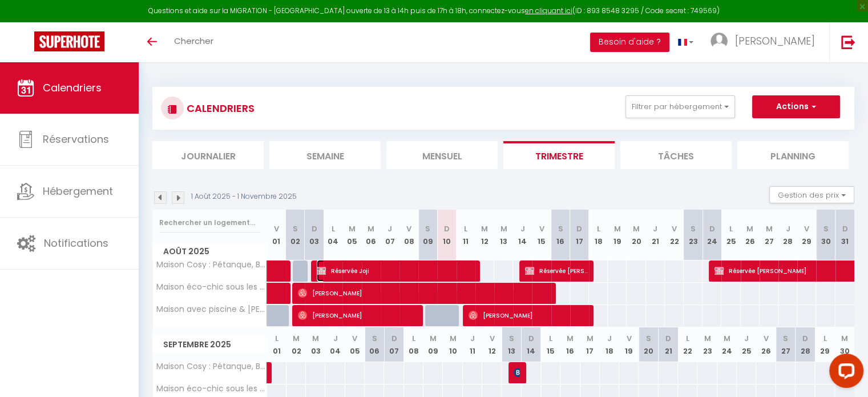
click at [459, 267] on span "Réservée Joji" at bounding box center [395, 271] width 157 height 22
select select "OK"
select select "KO"
select select "0"
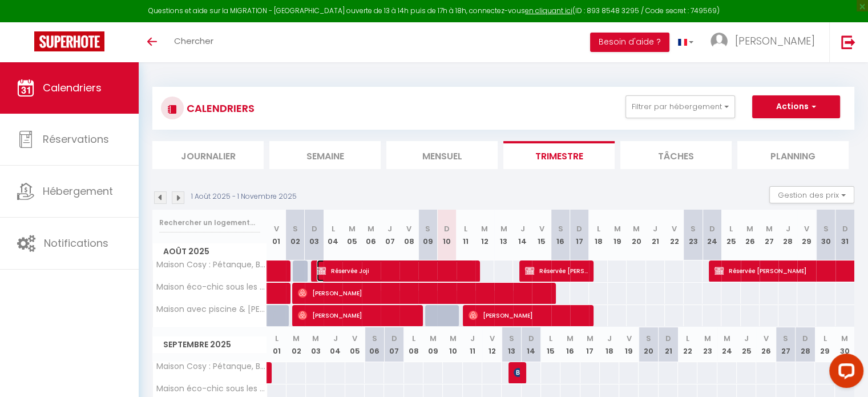
select select "0"
select select
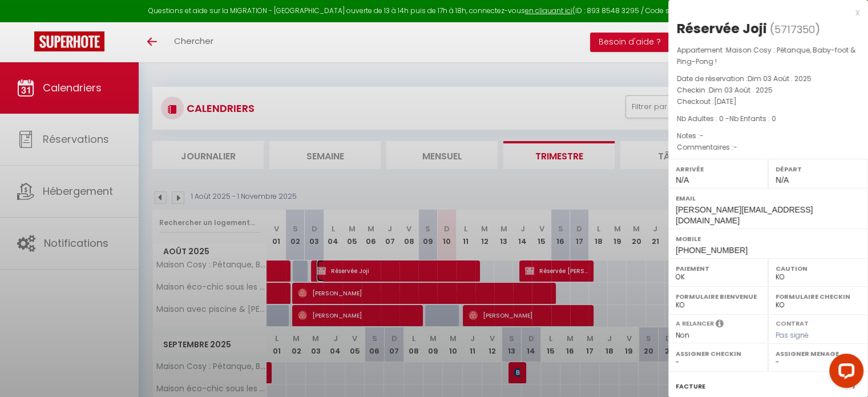
select select "27655"
select select "33972"
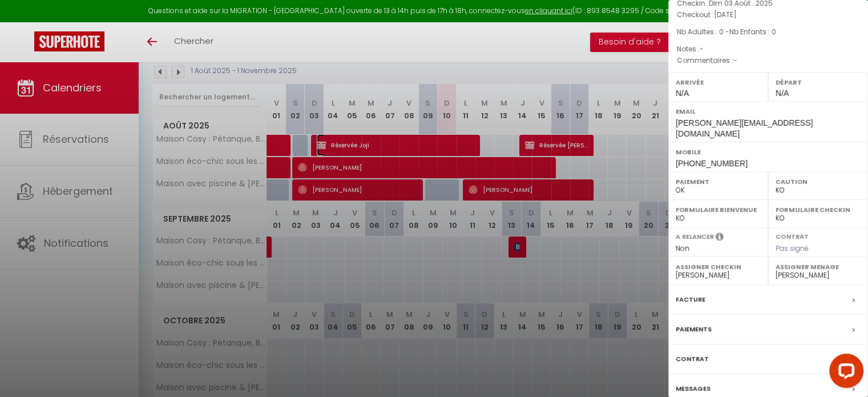
scroll to position [179, 0]
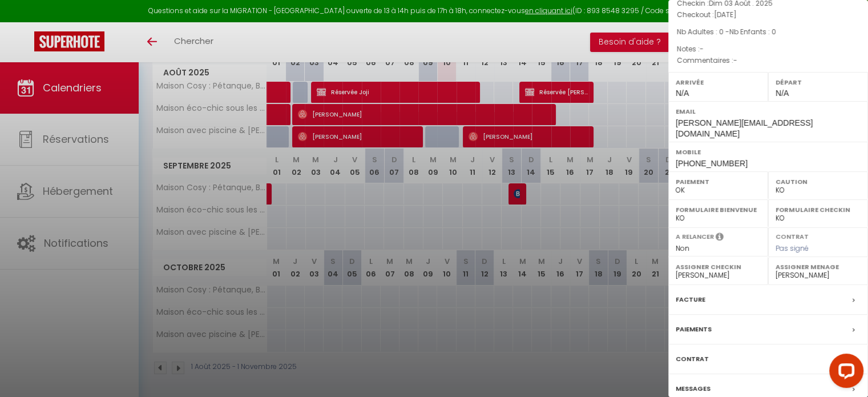
drag, startPoint x: 694, startPoint y: 368, endPoint x: 687, endPoint y: 373, distance: 8.9
click at [693, 374] on div "Messages" at bounding box center [768, 389] width 200 height 30
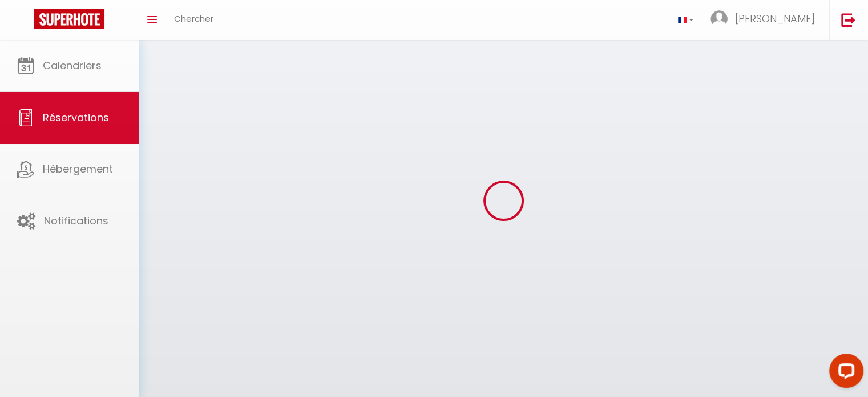
click at [687, 373] on div at bounding box center [434, 198] width 868 height 397
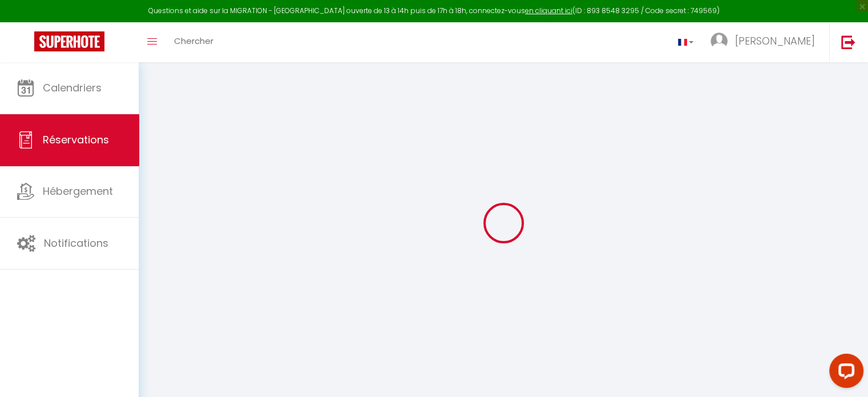
select select
checkbox input "false"
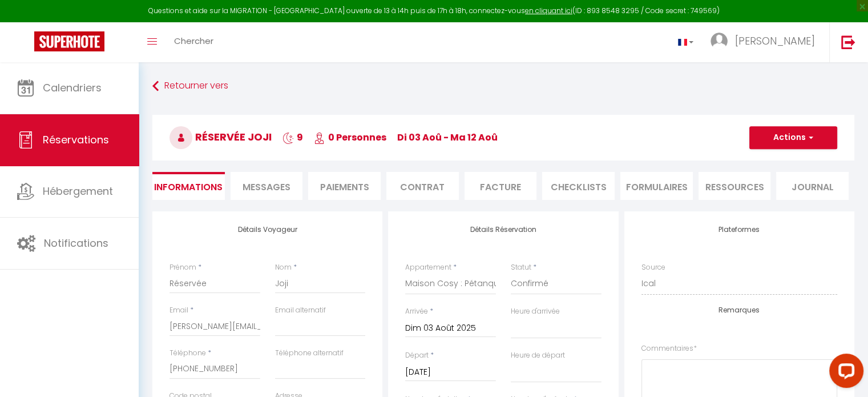
select select
checkbox input "false"
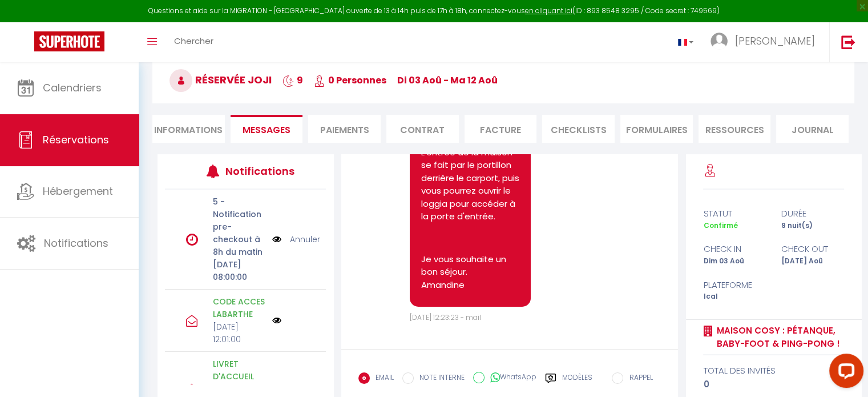
scroll to position [8645, 0]
click at [63, 135] on span "Réservations" at bounding box center [76, 139] width 66 height 14
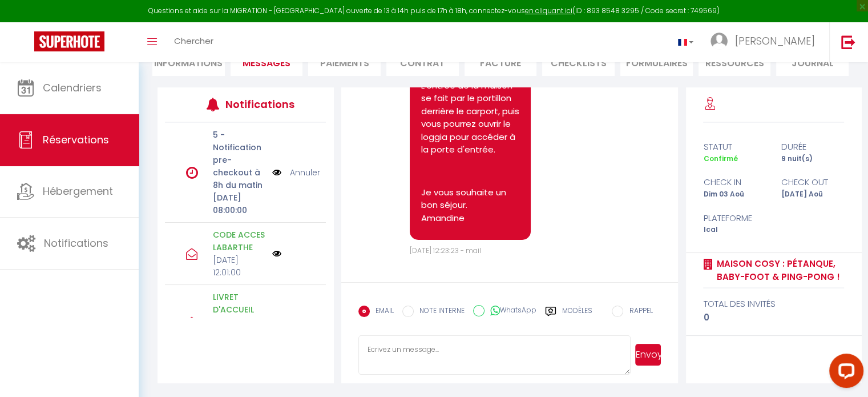
select select "not_cancelled"
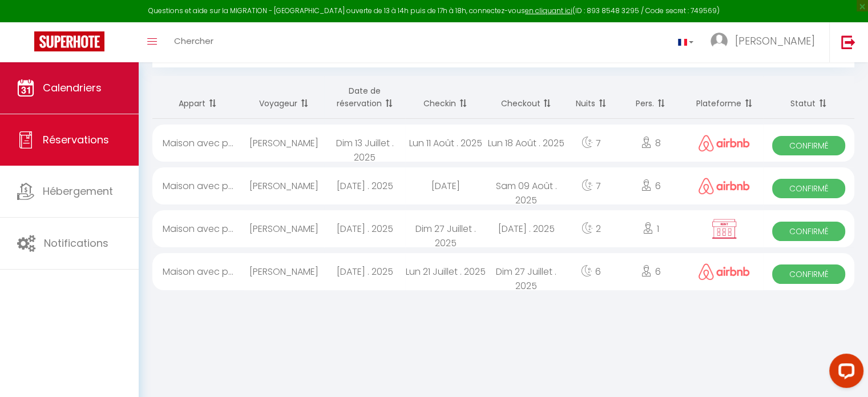
scroll to position [62, 0]
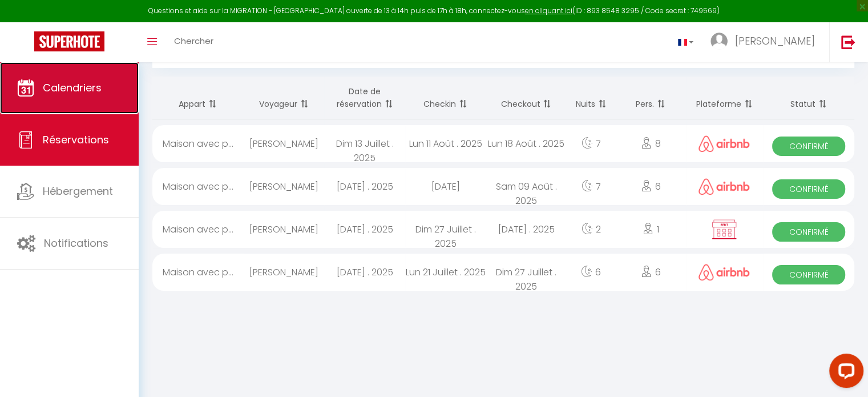
click at [90, 99] on link "Calendriers" at bounding box center [69, 87] width 139 height 51
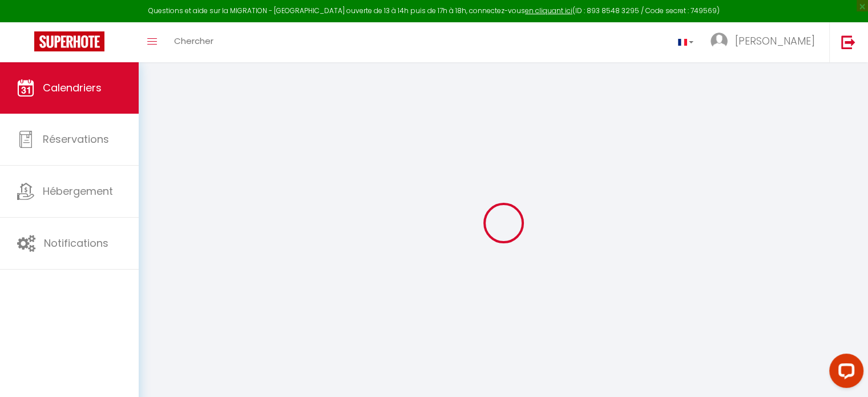
select select
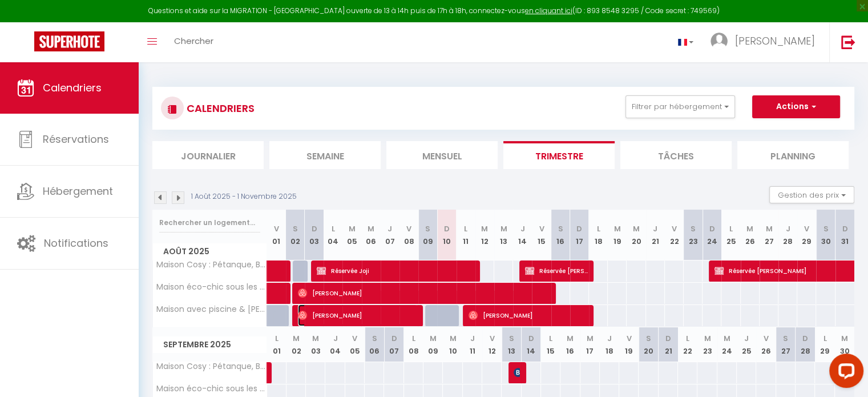
click at [354, 314] on span "[PERSON_NAME]" at bounding box center [357, 315] width 119 height 22
select select "OK"
select select "0"
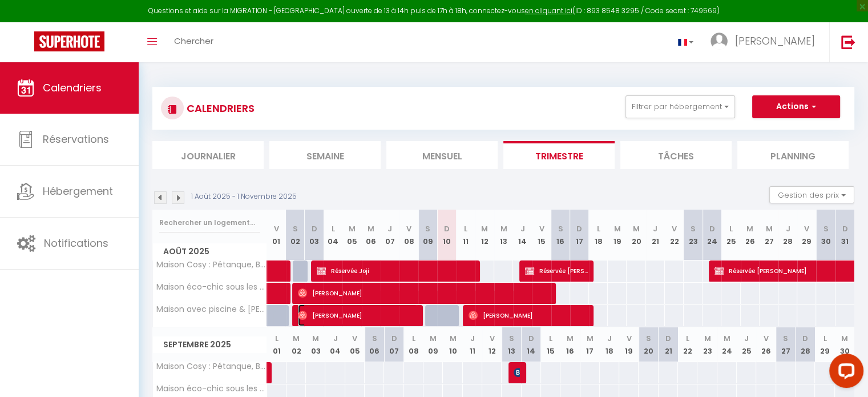
select select "1"
select select
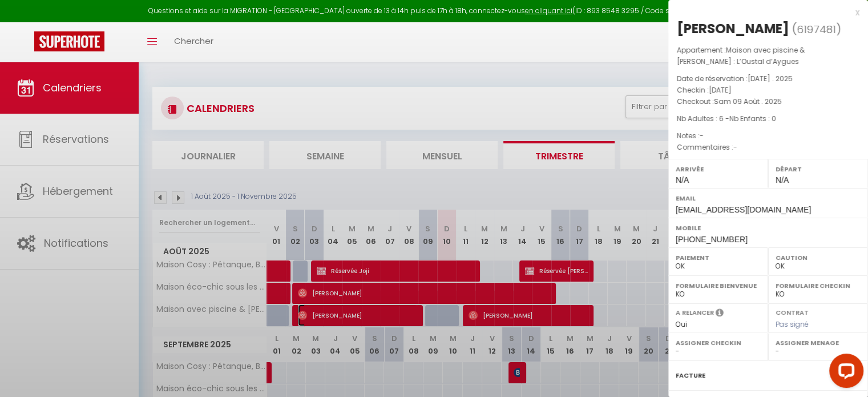
select select "33972"
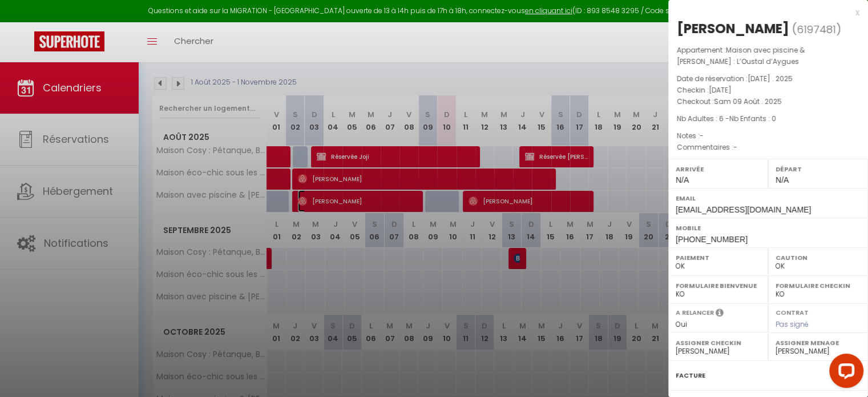
scroll to position [87, 0]
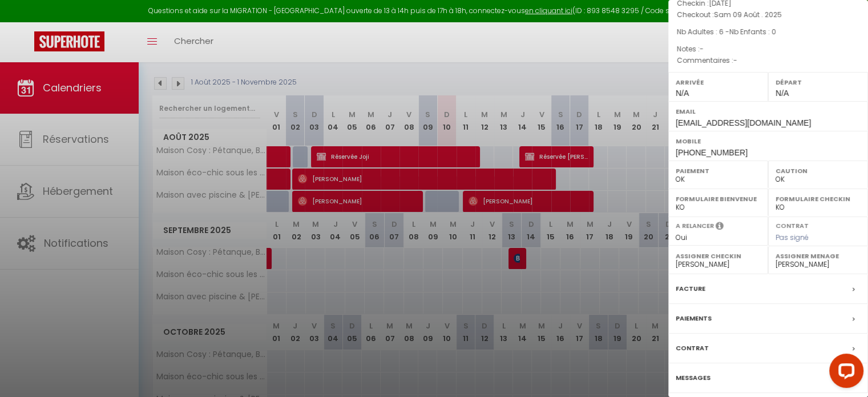
drag, startPoint x: 695, startPoint y: 378, endPoint x: 598, endPoint y: 367, distance: 97.1
click at [694, 380] on label "Messages" at bounding box center [693, 378] width 35 height 12
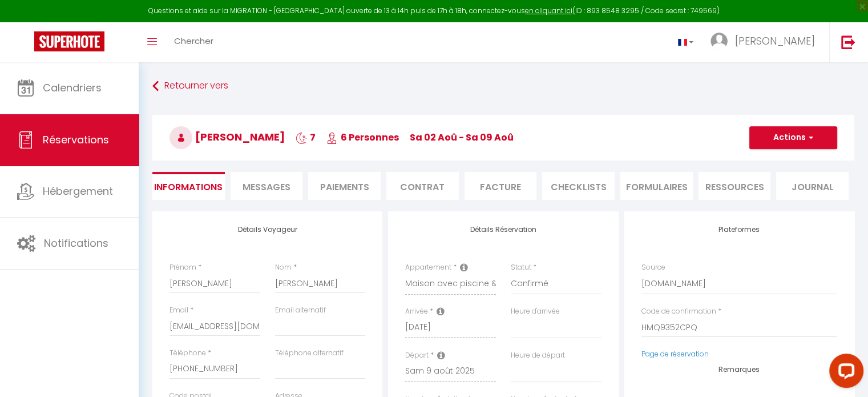
select select
checkbox input "false"
select select
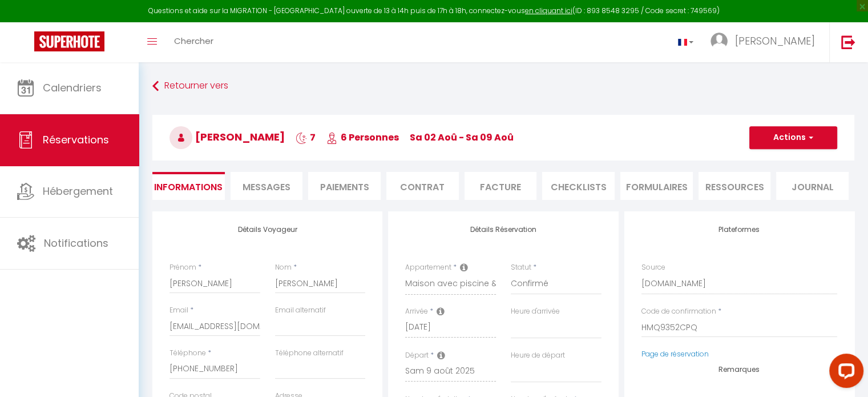
select select
checkbox input "false"
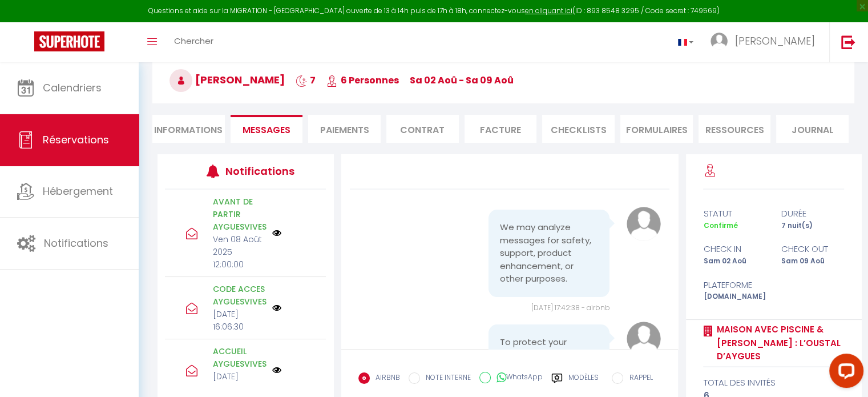
scroll to position [8512, 0]
